Goal: Transaction & Acquisition: Purchase product/service

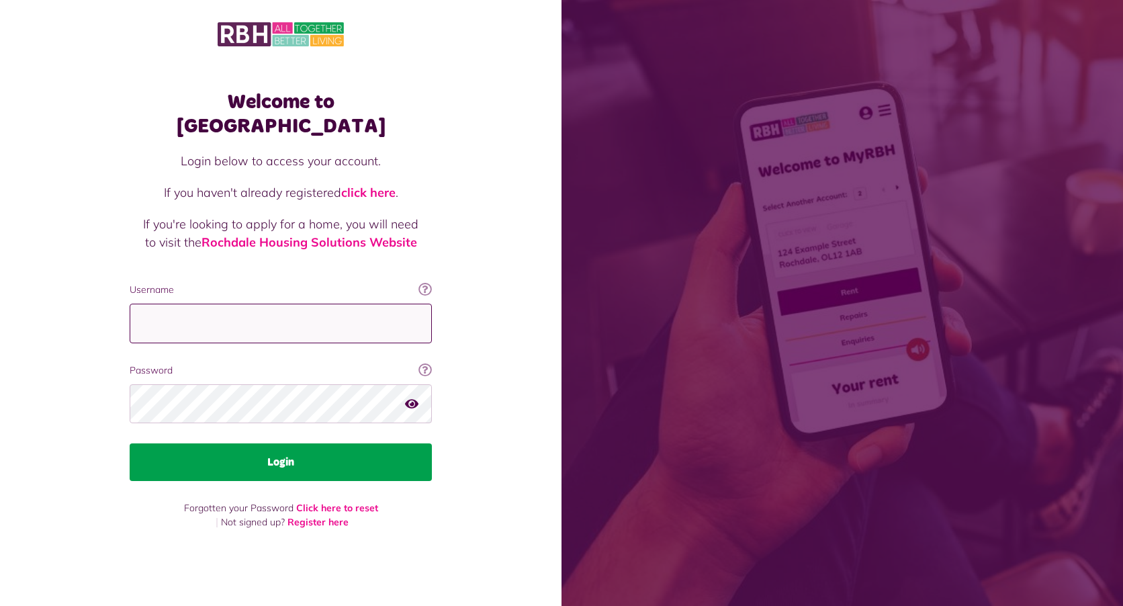
type input "**********"
click at [363, 449] on button "Login" at bounding box center [281, 462] width 302 height 38
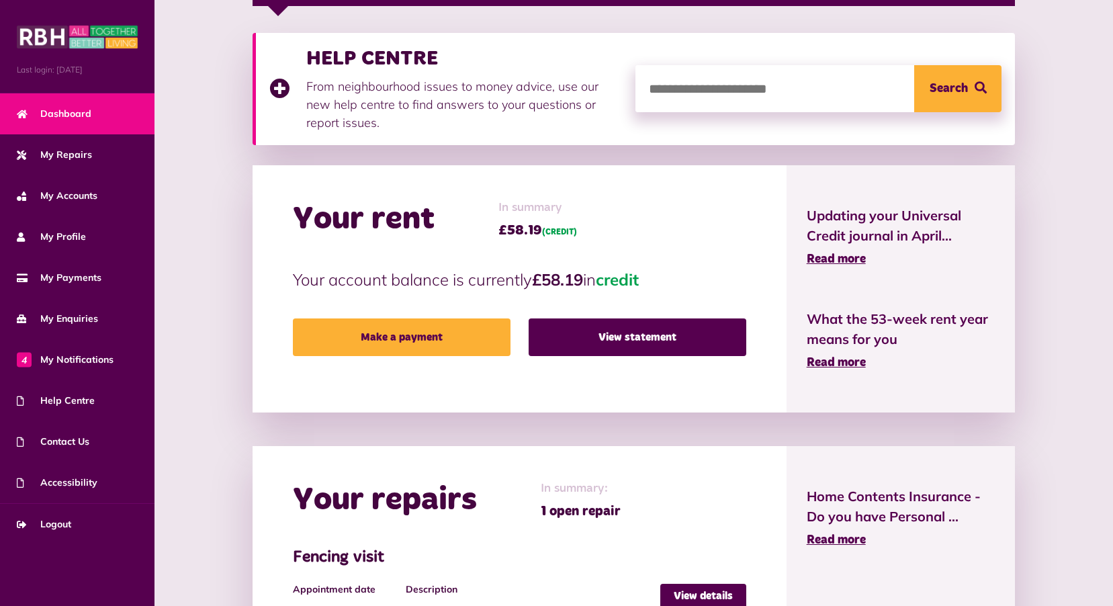
scroll to position [287, 0]
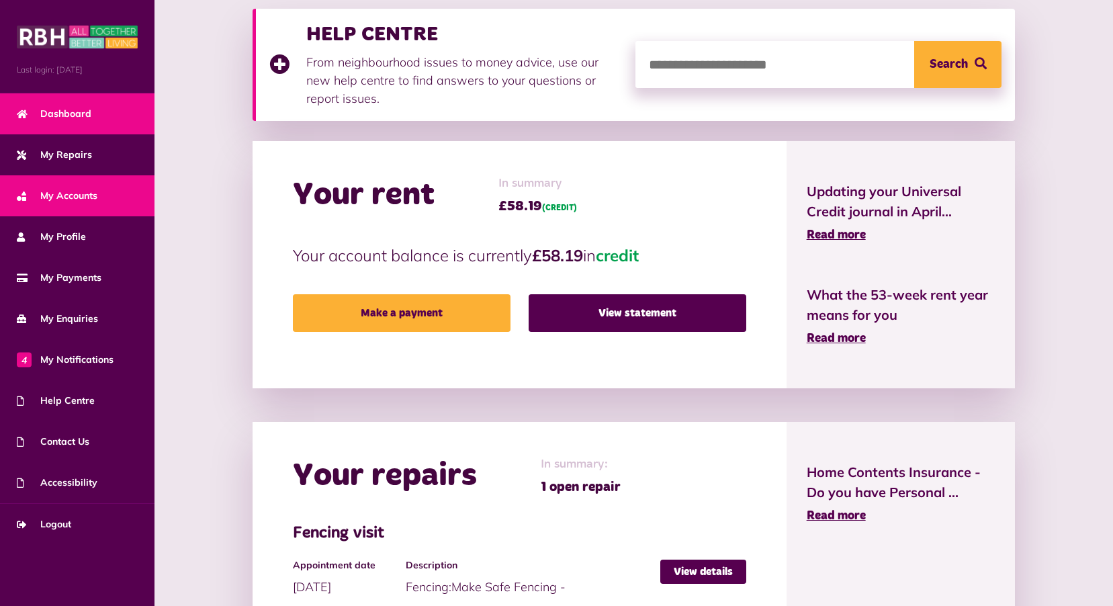
click at [66, 187] on link "My Accounts" at bounding box center [77, 195] width 154 height 41
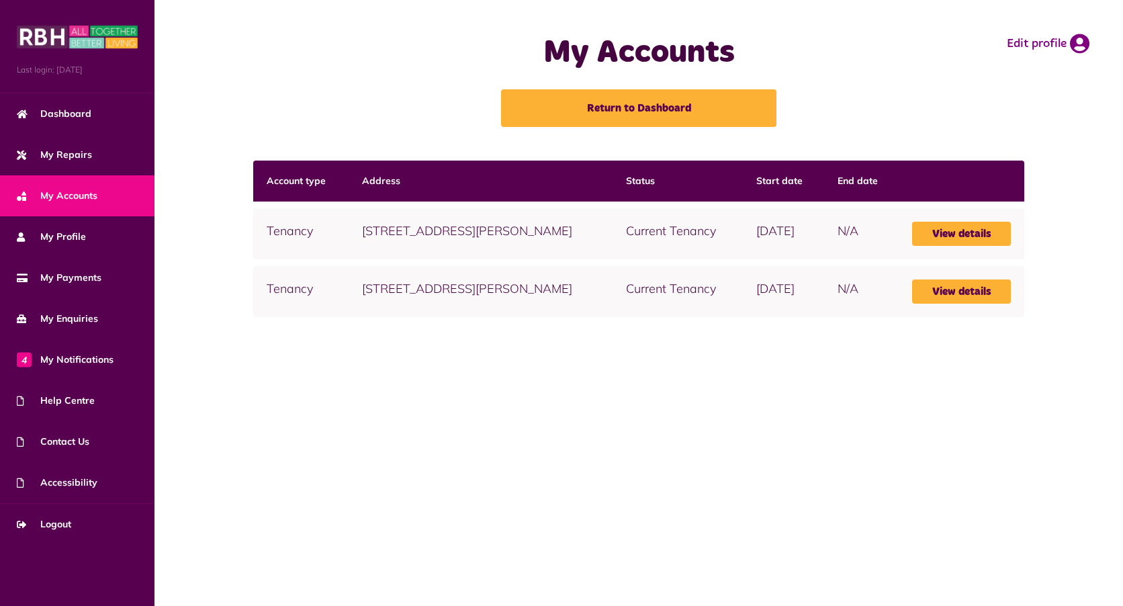
click at [519, 317] on td "[STREET_ADDRESS][PERSON_NAME]" at bounding box center [481, 291] width 264 height 51
click at [961, 304] on link "View details" at bounding box center [961, 291] width 99 height 24
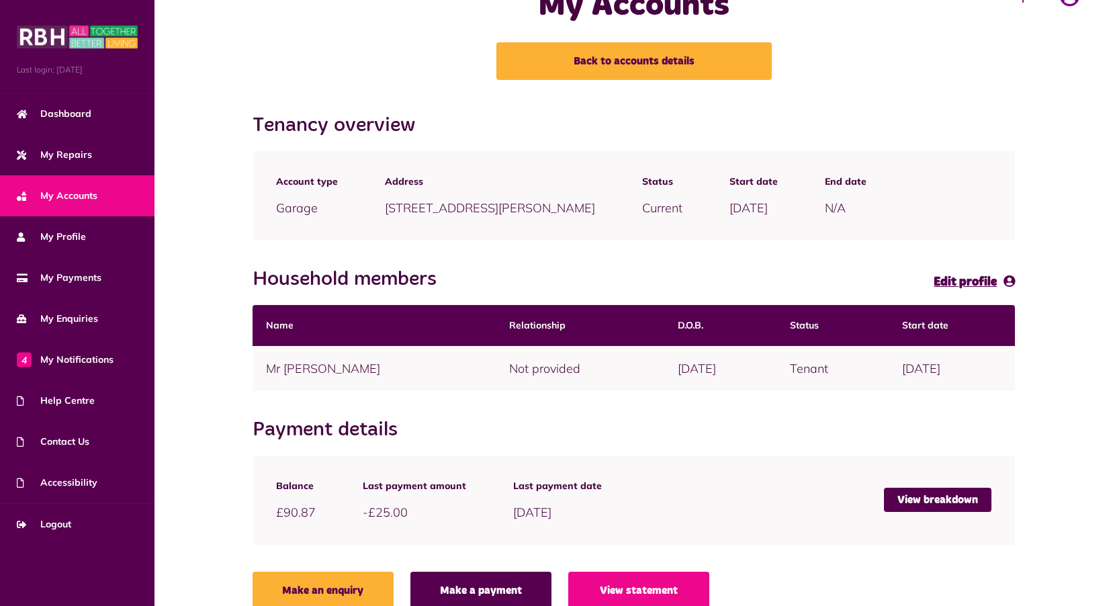
scroll to position [71, 0]
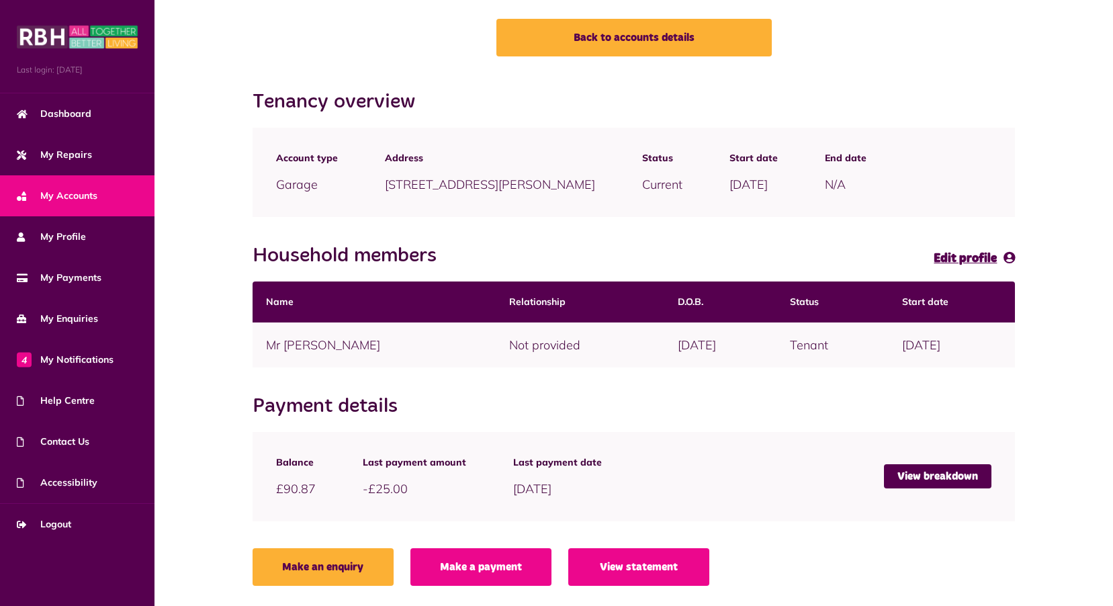
click at [431, 570] on link "Make a payment" at bounding box center [480, 567] width 141 height 38
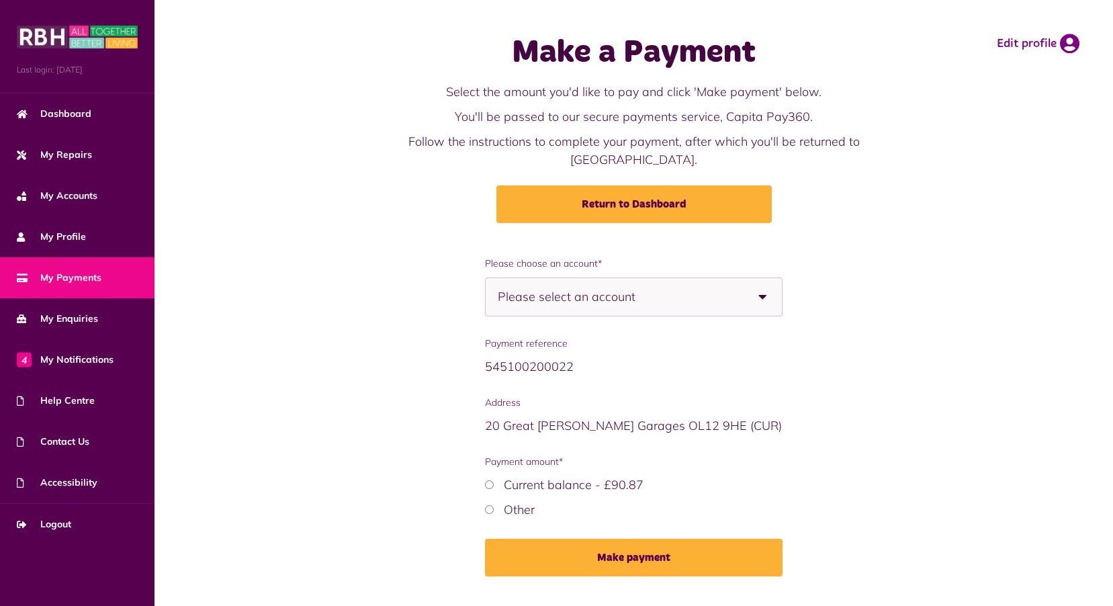
click at [691, 303] on div "Please select an account" at bounding box center [633, 296] width 297 height 39
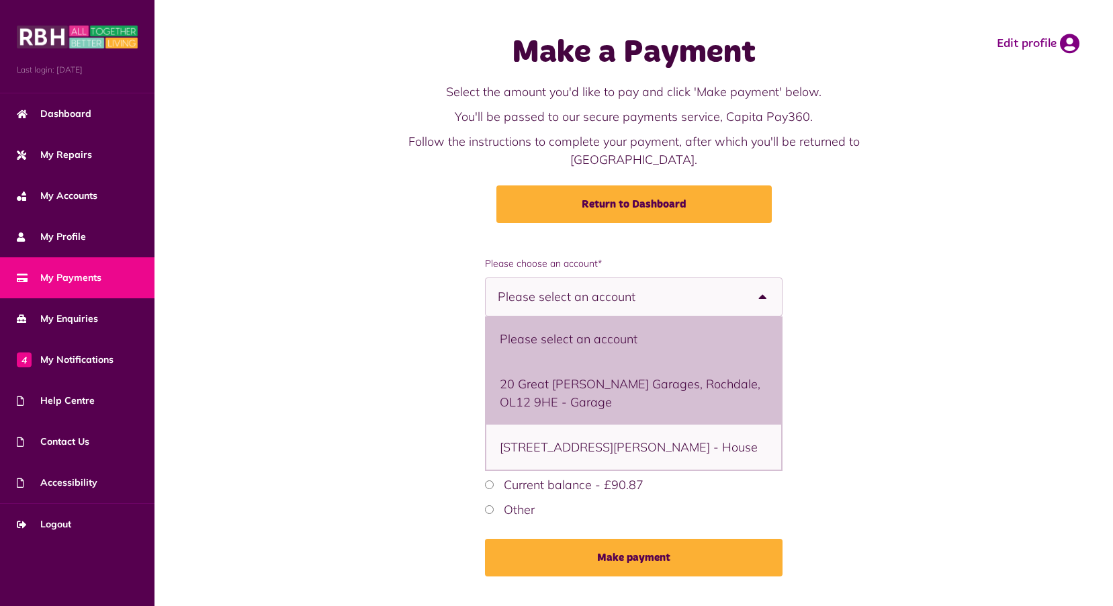
click at [664, 384] on li "20 Great Howarth Garages, Rochdale, OL12 9HE - Garage" at bounding box center [633, 392] width 294 height 63
select select "**********"
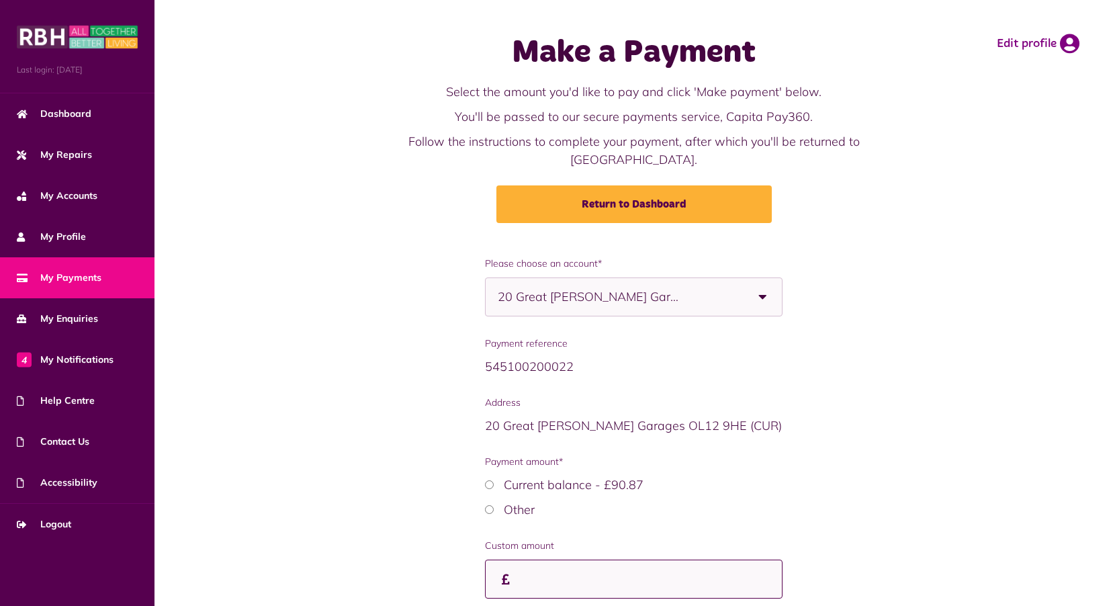
click at [686, 584] on input "Custom amount" at bounding box center [633, 580] width 297 height 40
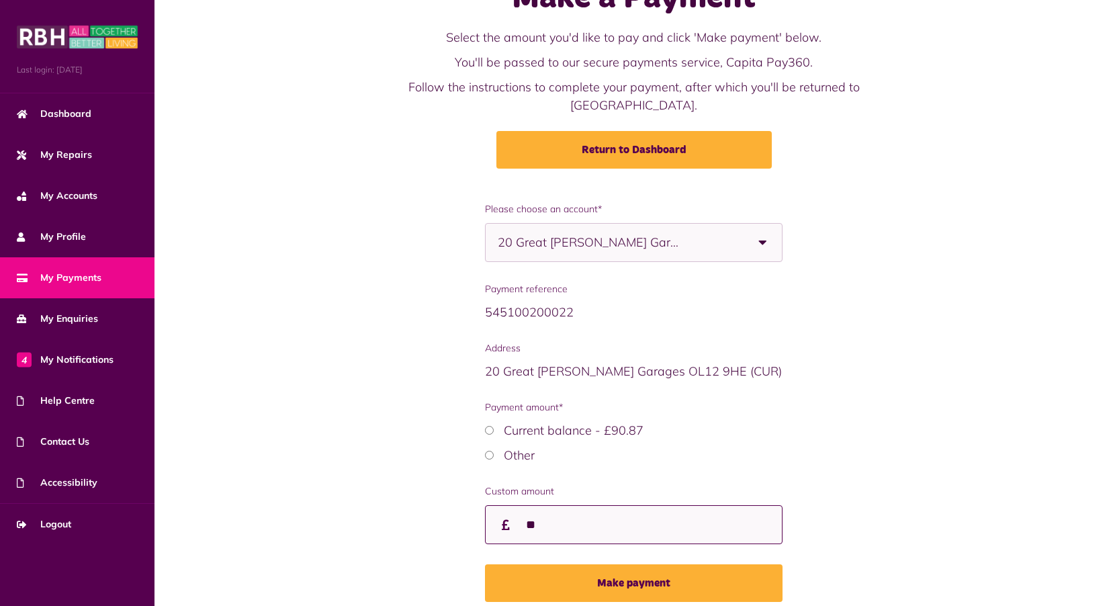
scroll to position [111, 0]
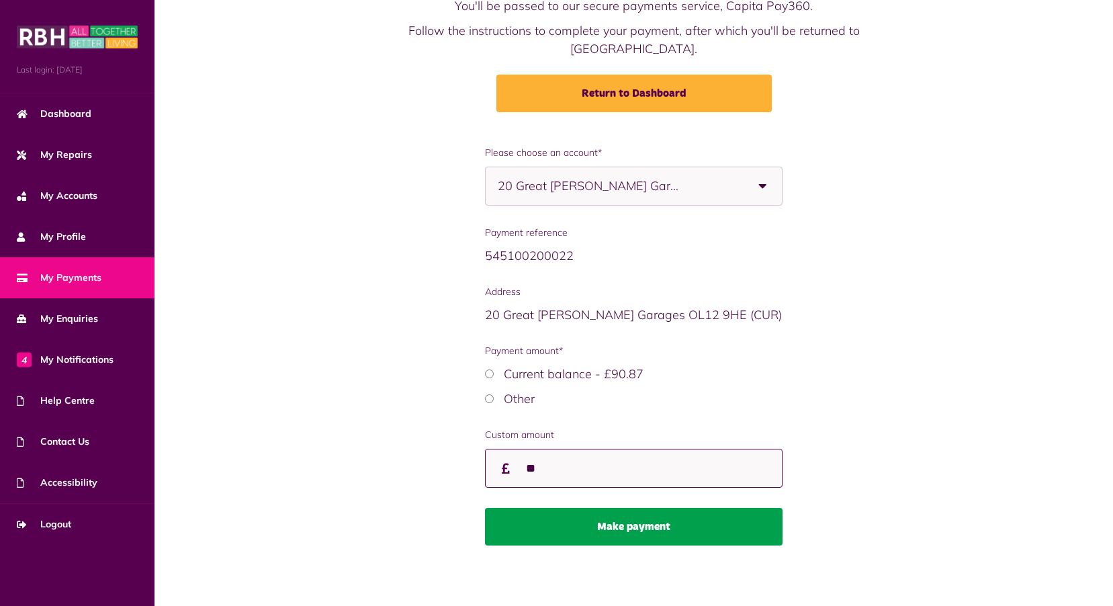
type input "**"
click at [678, 513] on button "Make payment" at bounding box center [633, 527] width 297 height 38
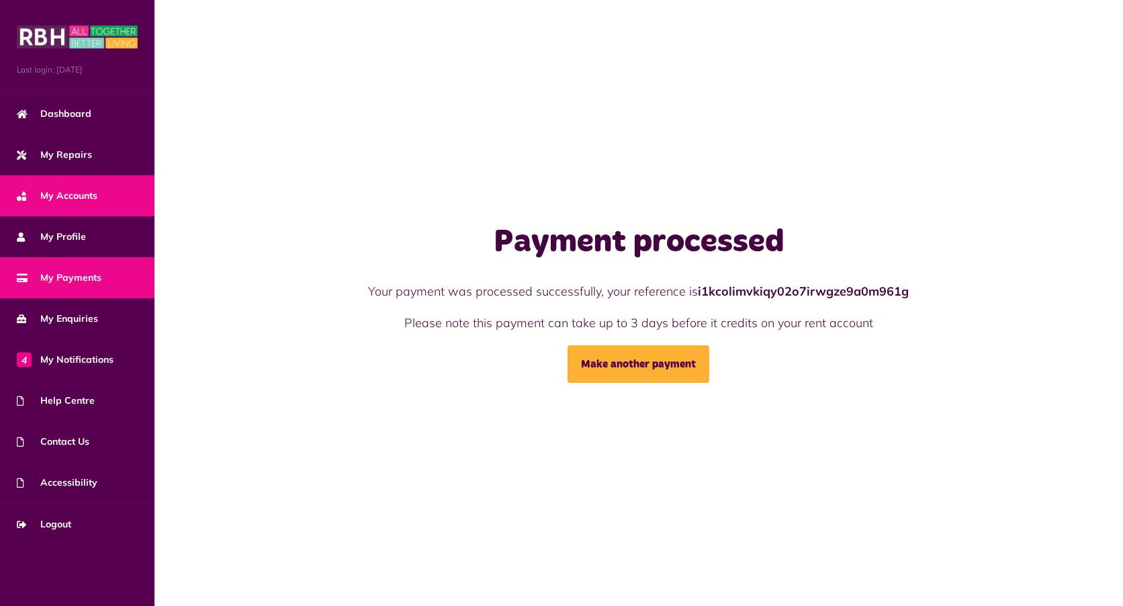
click at [41, 185] on link "My Accounts" at bounding box center [77, 195] width 154 height 41
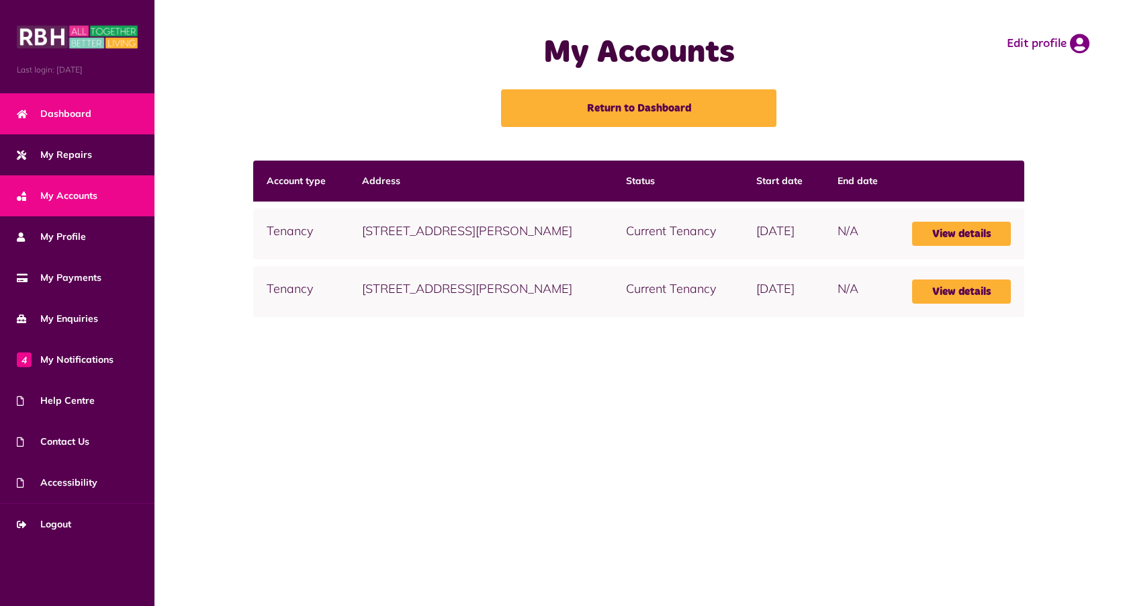
click at [66, 110] on span "Dashboard" at bounding box center [54, 114] width 75 height 14
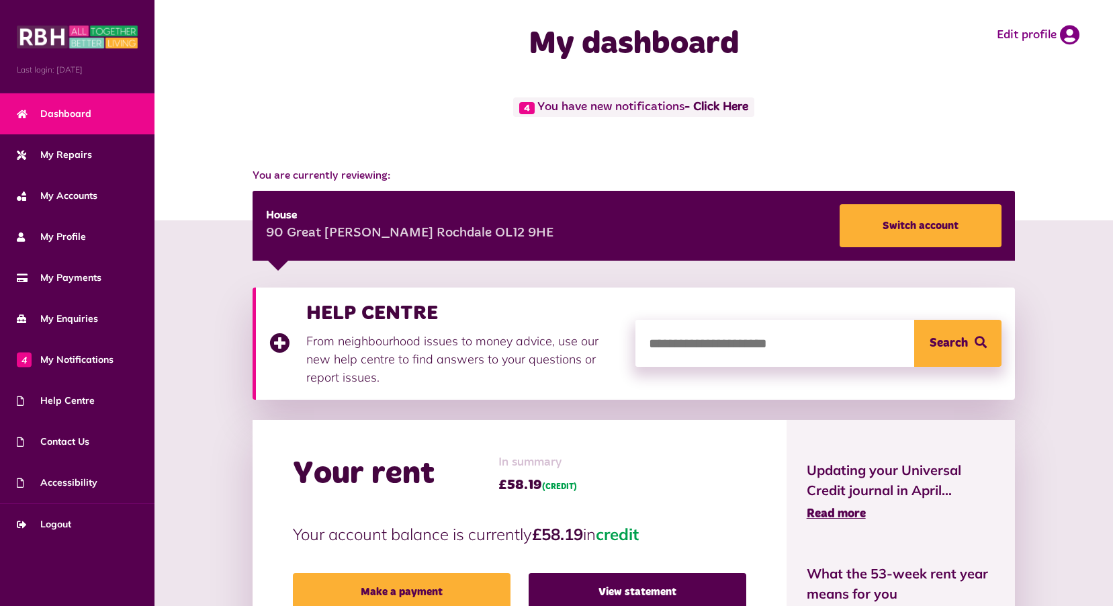
scroll to position [134, 0]
